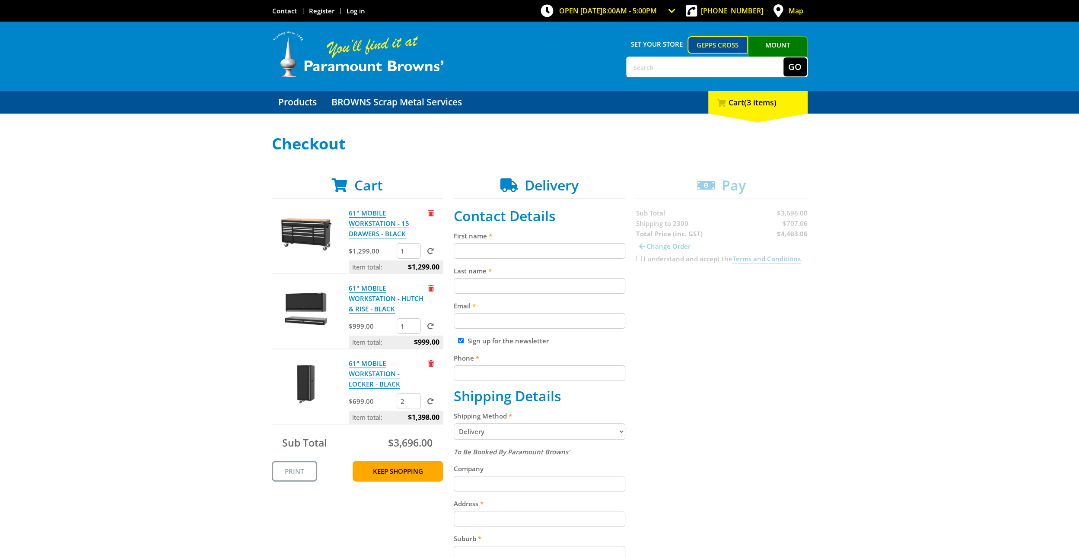
scroll to position [57, 0]
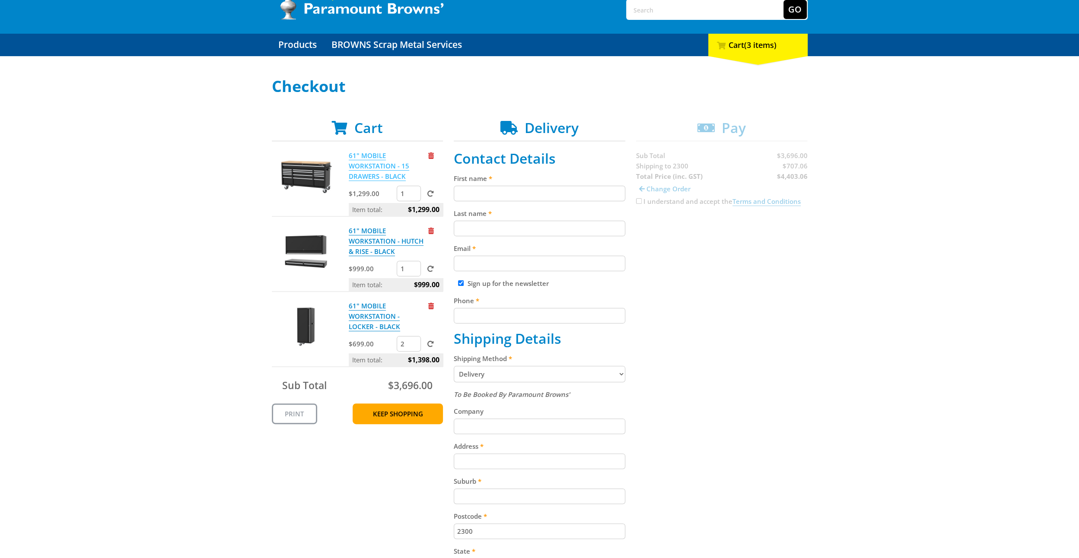
click at [360, 166] on link "61" MOBILE WORKSTATION - 15 DRAWERS - BLACK" at bounding box center [379, 166] width 60 height 30
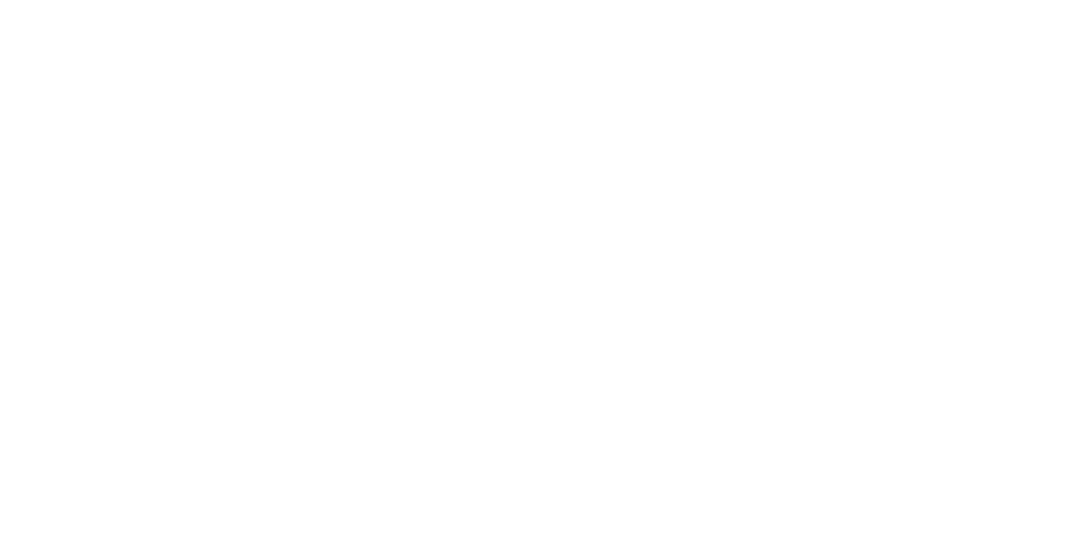
scroll to position [57, 0]
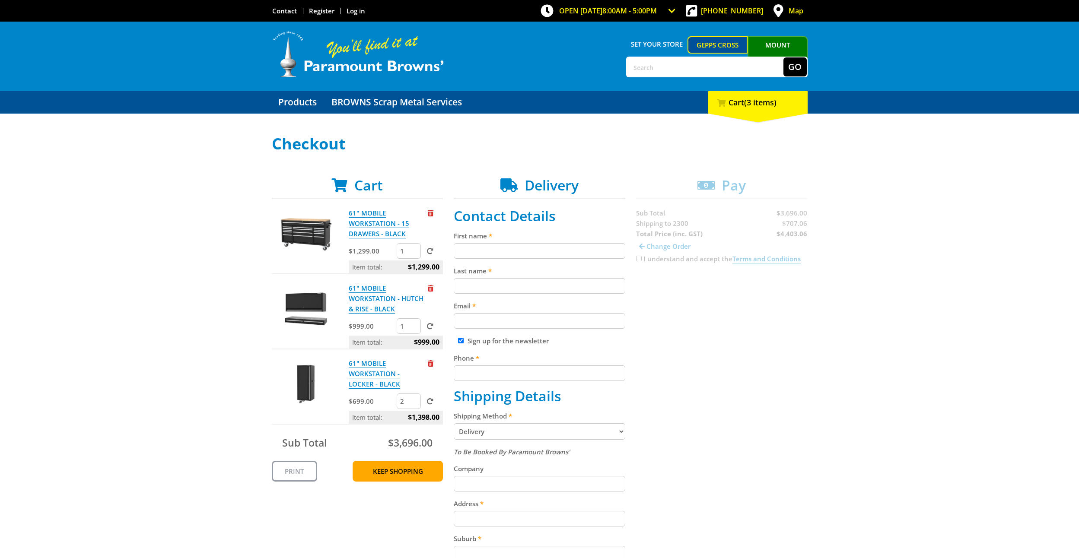
scroll to position [57, 0]
